Goal: Find specific page/section: Find specific page/section

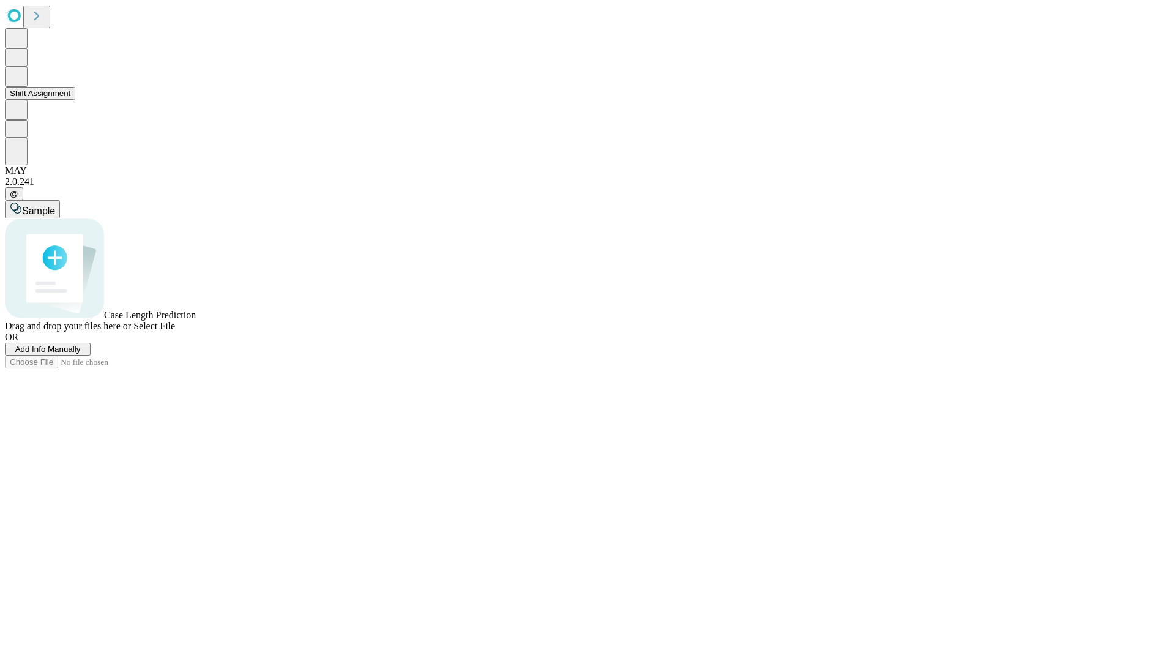
click at [75, 100] on button "Shift Assignment" at bounding box center [40, 93] width 70 height 13
